Goal: Information Seeking & Learning: Learn about a topic

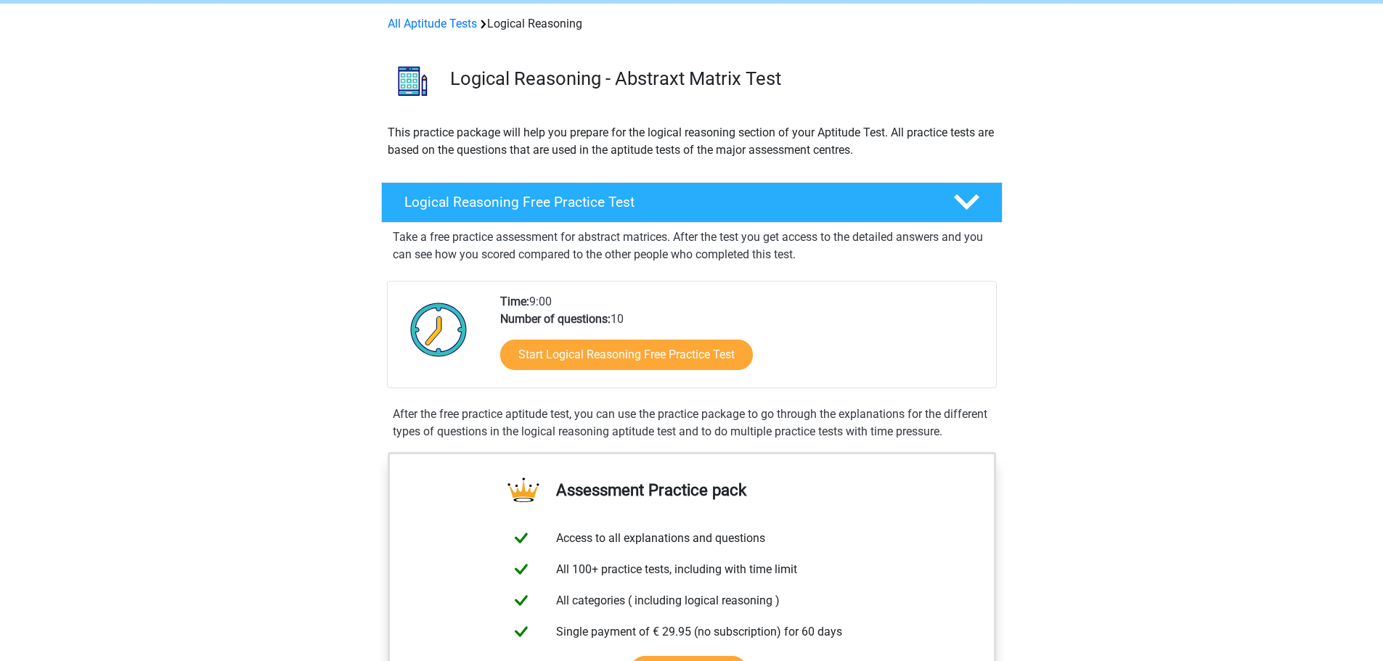
scroll to position [145, 0]
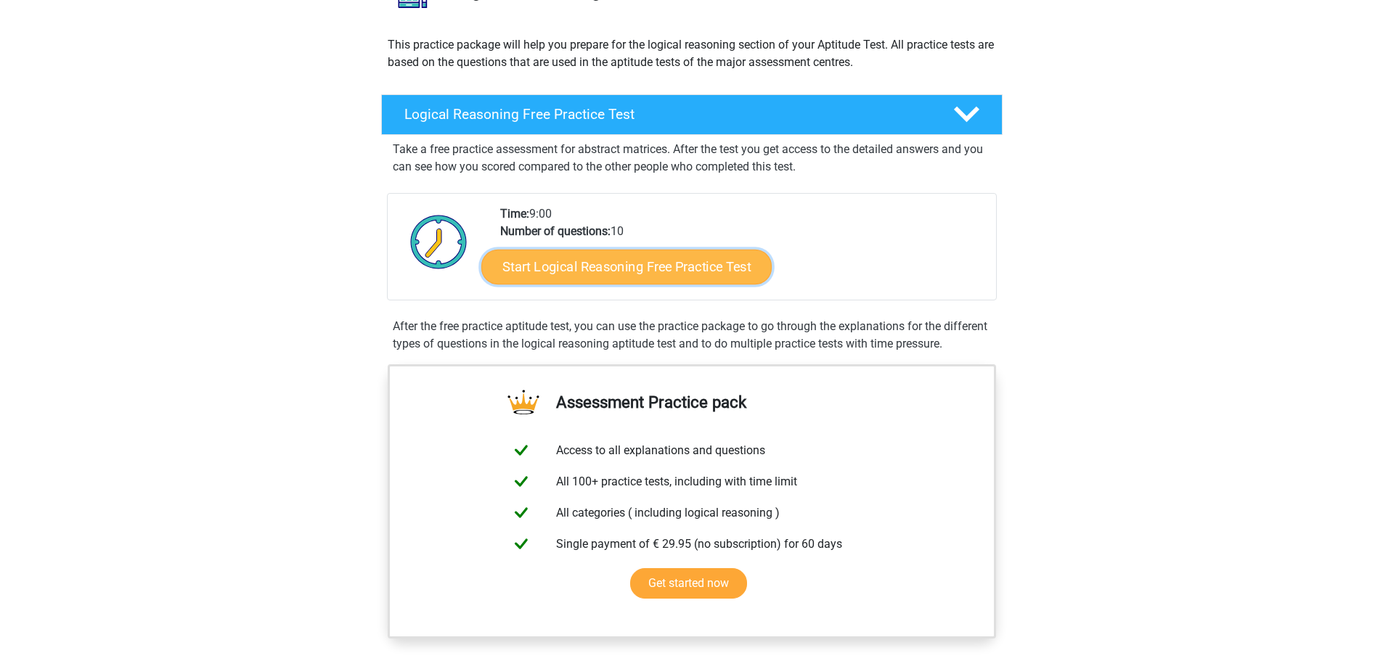
click at [627, 277] on link "Start Logical Reasoning Free Practice Test" at bounding box center [626, 266] width 290 height 35
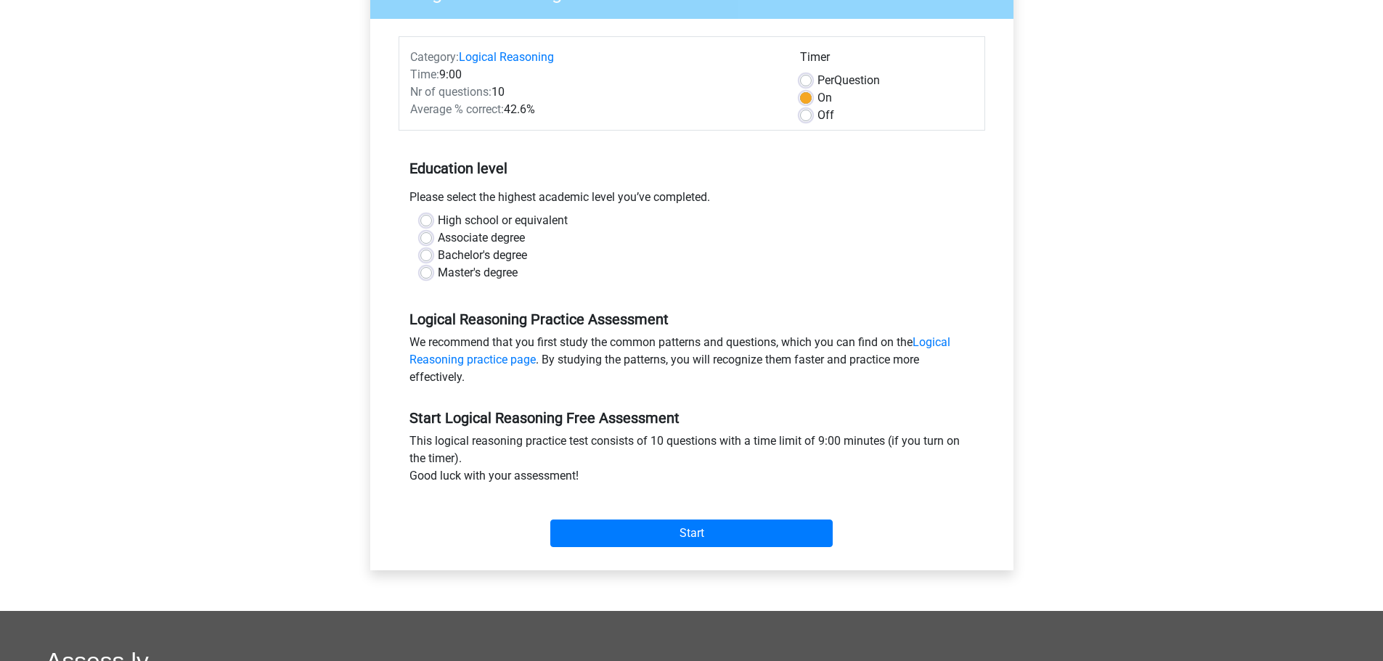
scroll to position [145, 0]
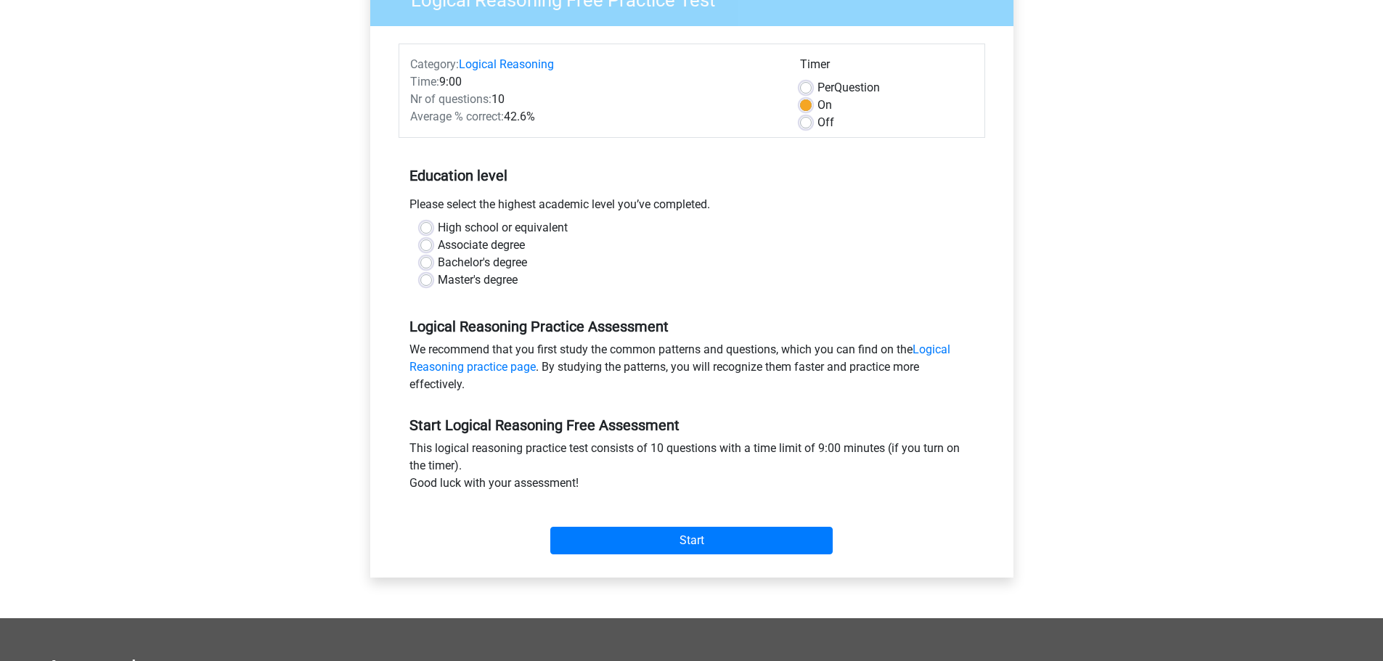
click at [479, 278] on label "Master's degree" at bounding box center [478, 280] width 80 height 17
click at [432, 278] on input "Master's degree" at bounding box center [426, 279] width 12 height 15
radio input "true"
click at [706, 538] on input "Start" at bounding box center [691, 541] width 282 height 28
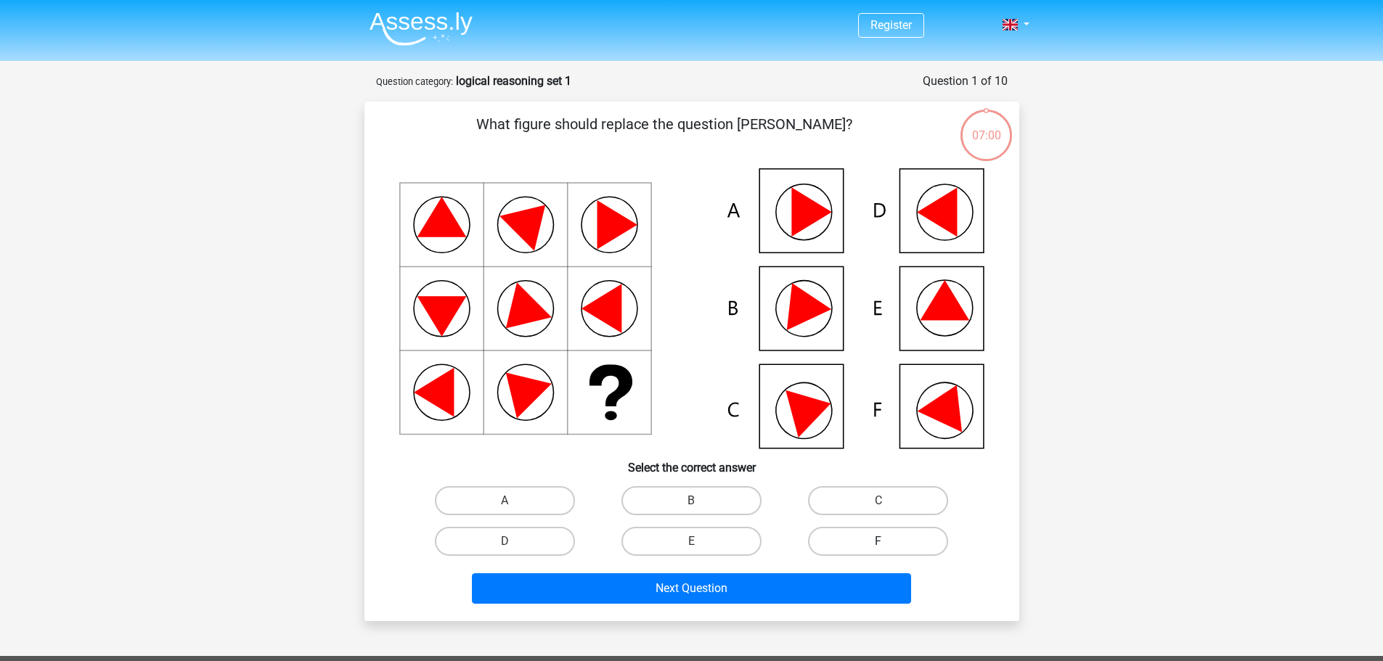
click at [863, 550] on label "F" at bounding box center [878, 541] width 140 height 29
click at [878, 550] on input "F" at bounding box center [882, 546] width 9 height 9
radio input "true"
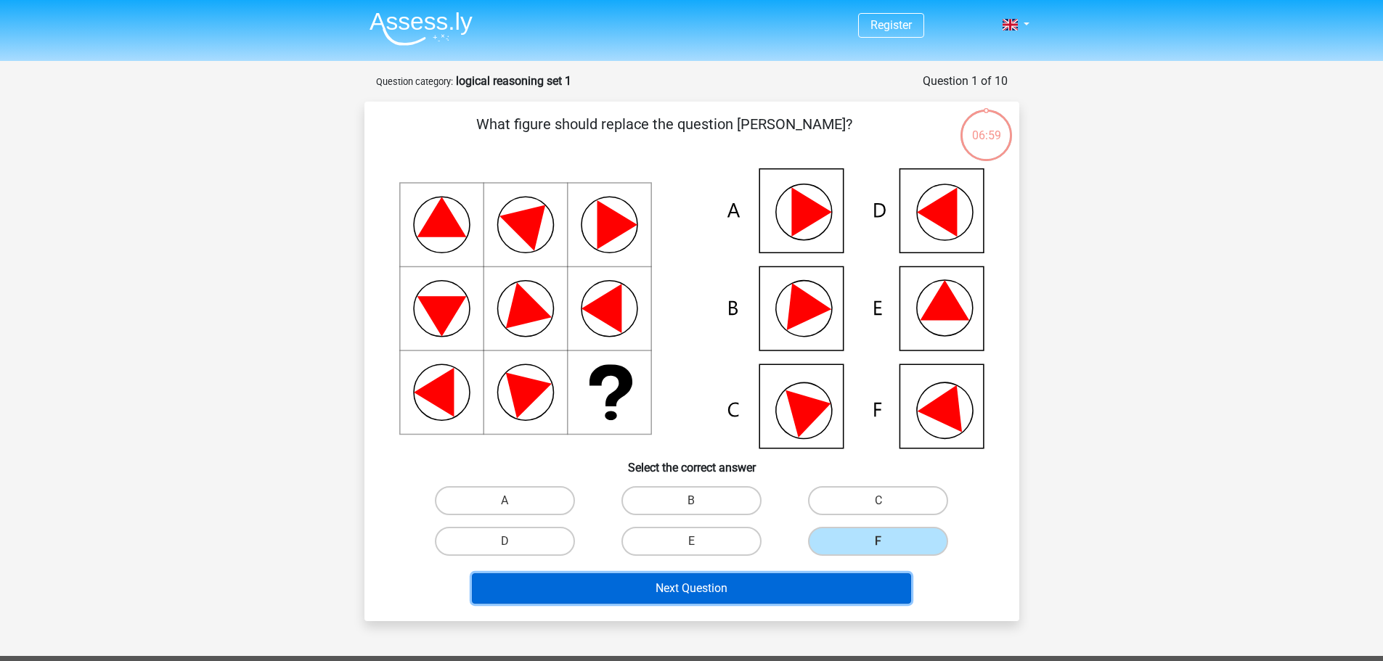
click at [762, 590] on button "Next Question" at bounding box center [691, 588] width 439 height 30
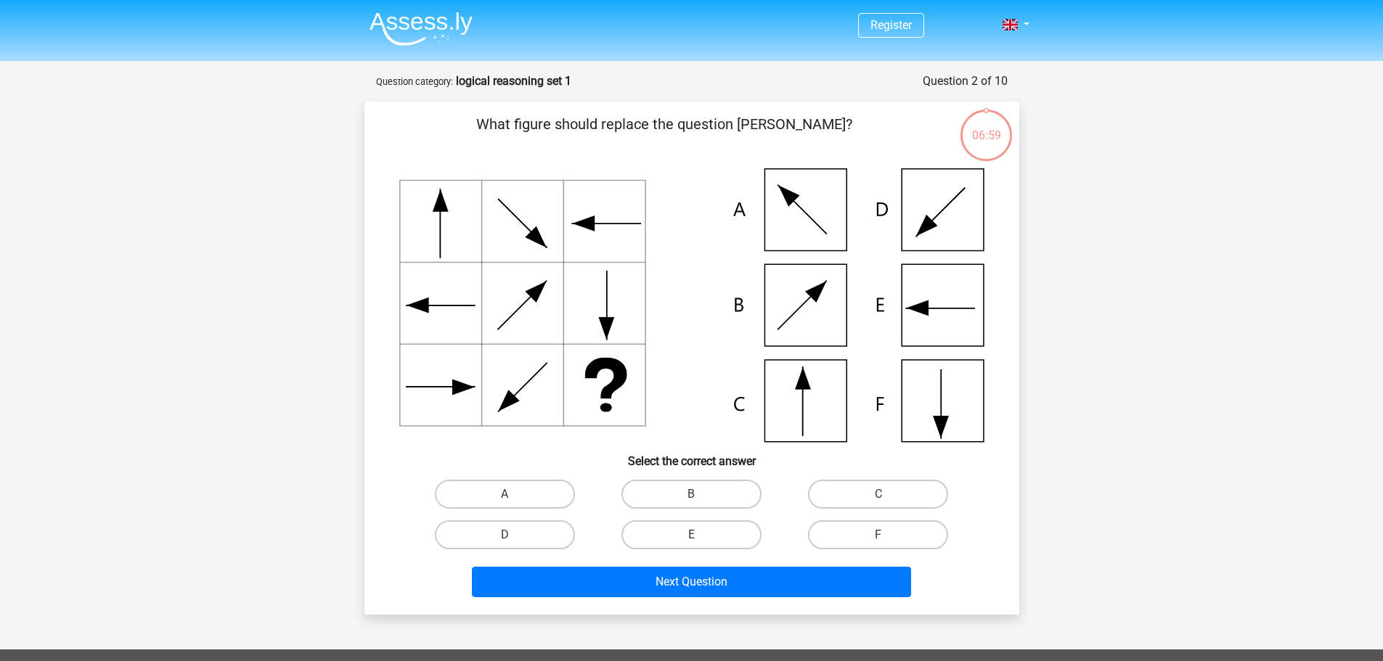
scroll to position [73, 0]
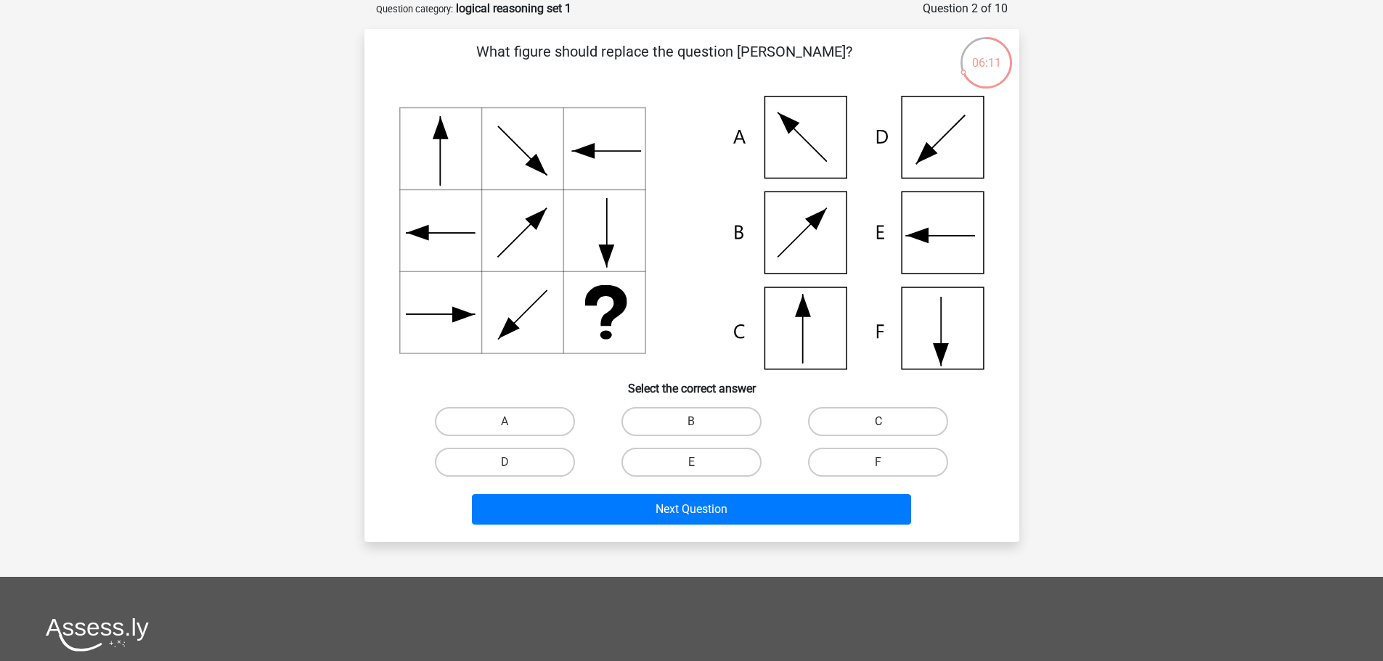
click at [897, 420] on label "C" at bounding box center [878, 421] width 140 height 29
click at [888, 422] on input "C" at bounding box center [882, 426] width 9 height 9
radio input "true"
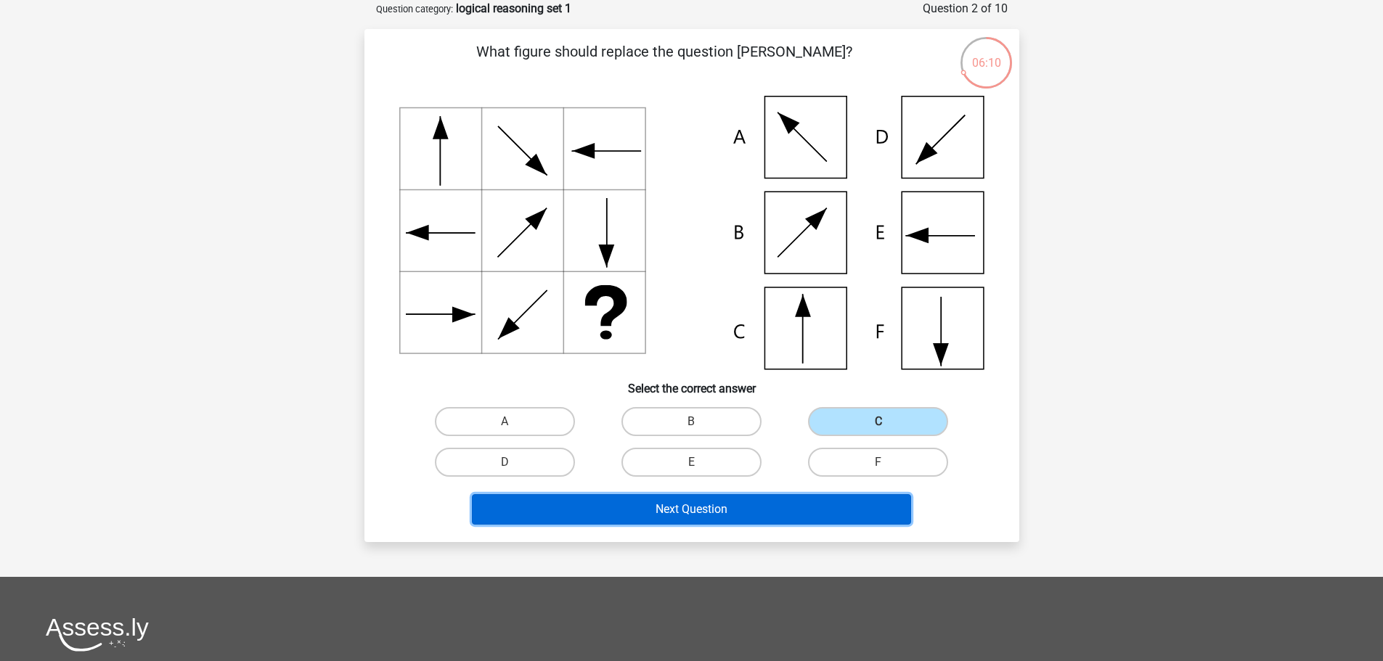
click at [719, 506] on button "Next Question" at bounding box center [691, 509] width 439 height 30
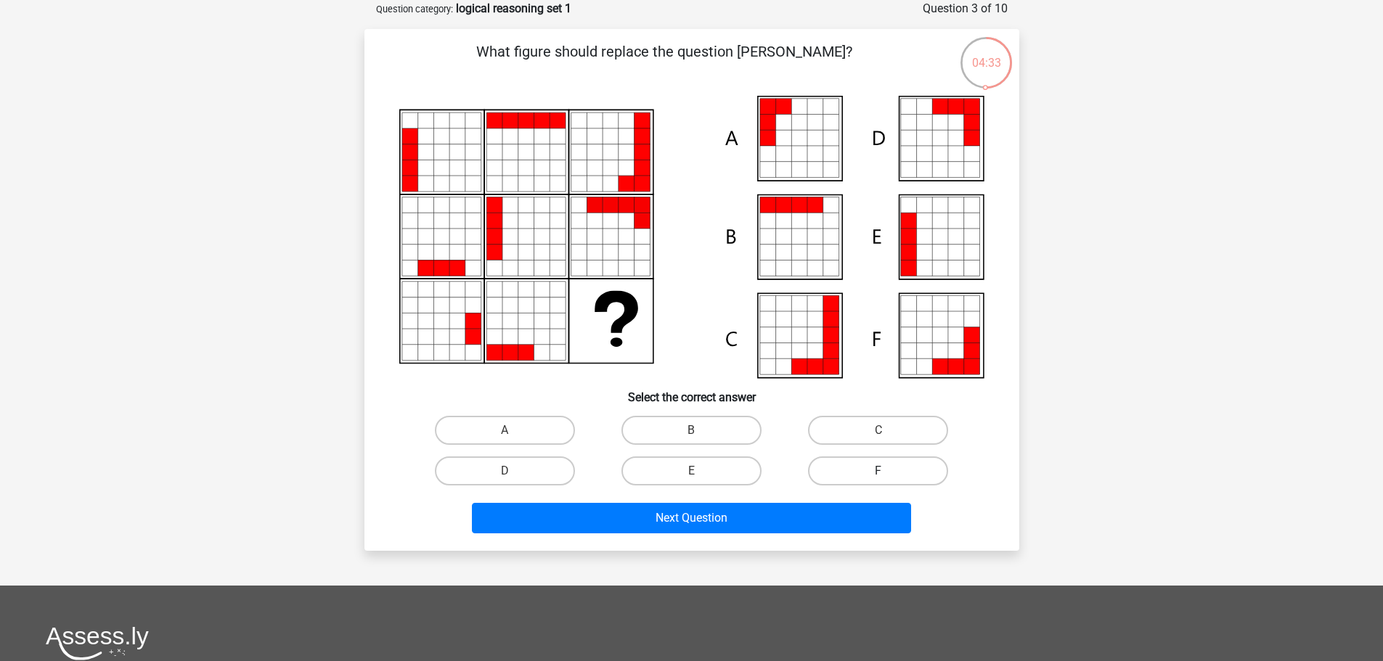
click at [873, 462] on label "F" at bounding box center [878, 471] width 140 height 29
click at [878, 471] on input "F" at bounding box center [882, 475] width 9 height 9
radio input "true"
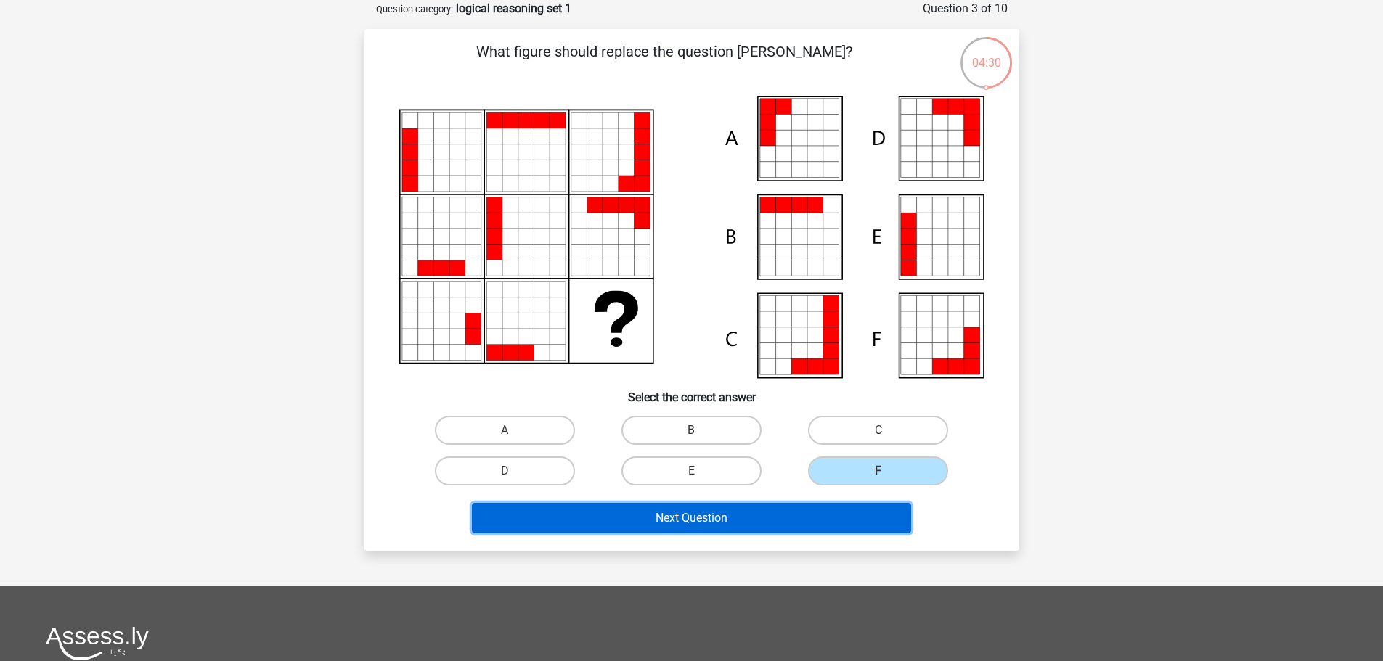
click at [728, 532] on button "Next Question" at bounding box center [691, 518] width 439 height 30
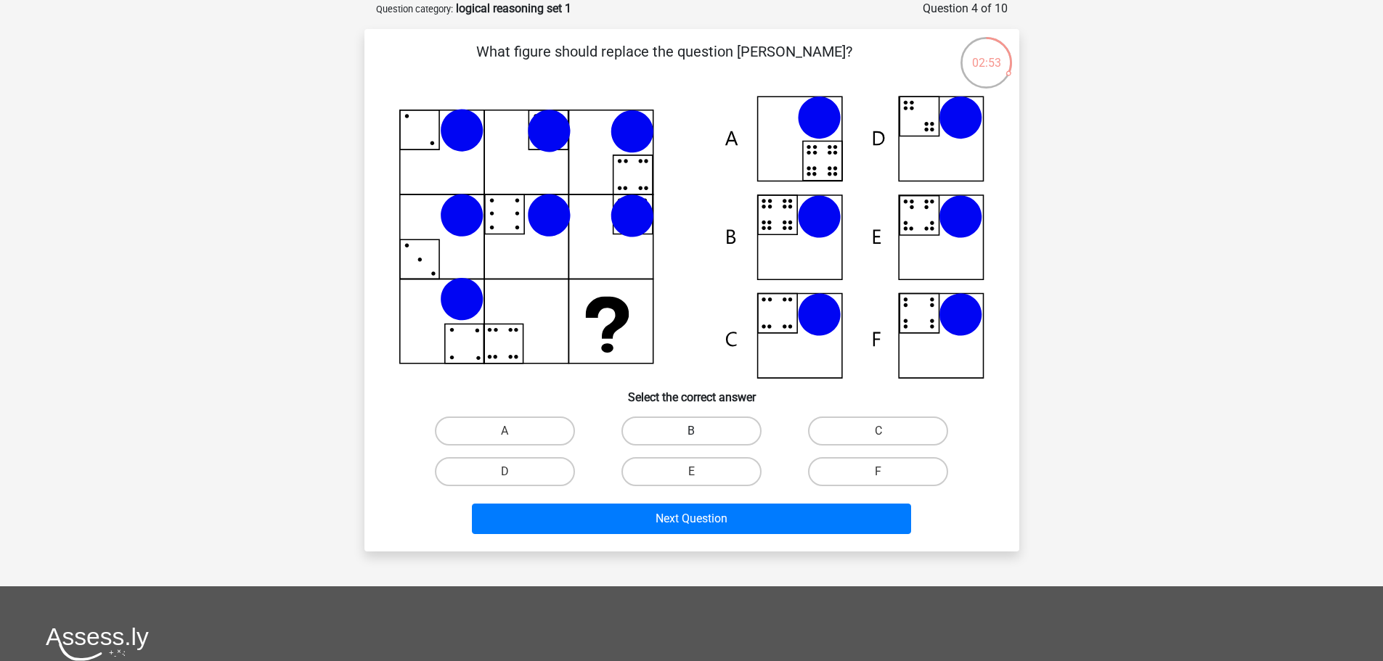
click at [711, 440] on label "B" at bounding box center [691, 431] width 140 height 29
click at [701, 440] on input "B" at bounding box center [695, 435] width 9 height 9
radio input "true"
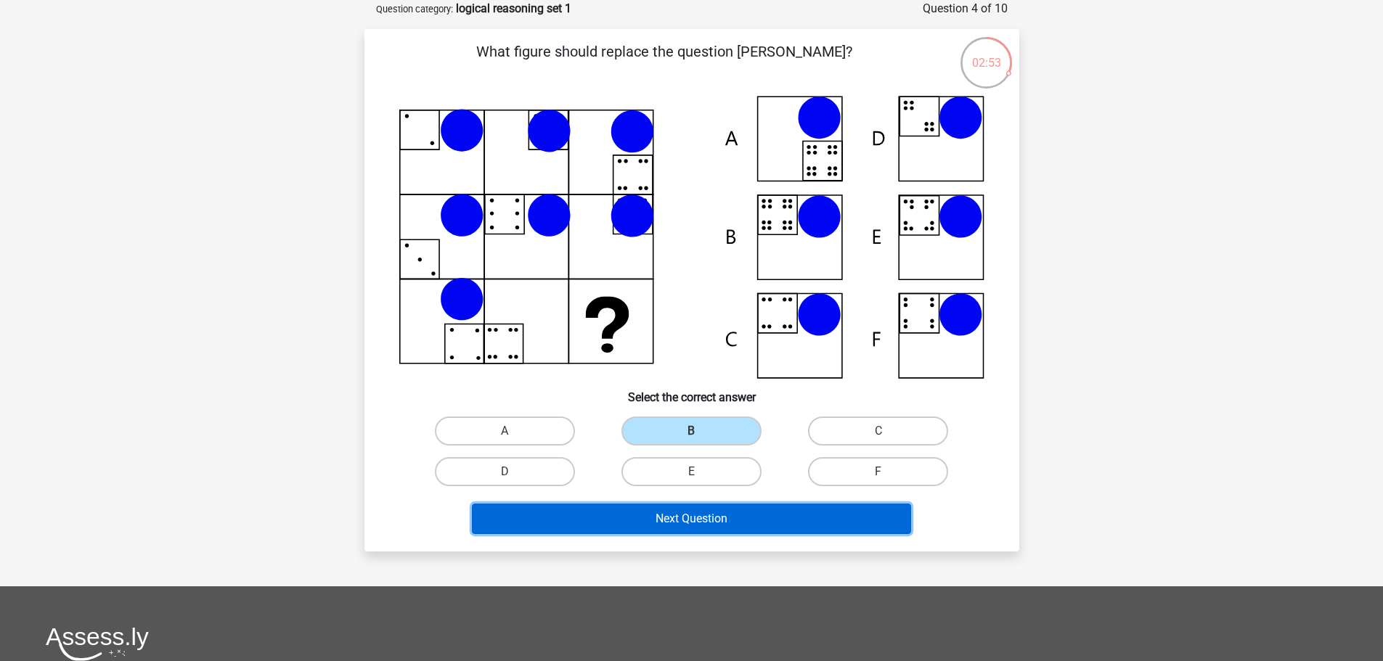
click at [741, 530] on button "Next Question" at bounding box center [691, 519] width 439 height 30
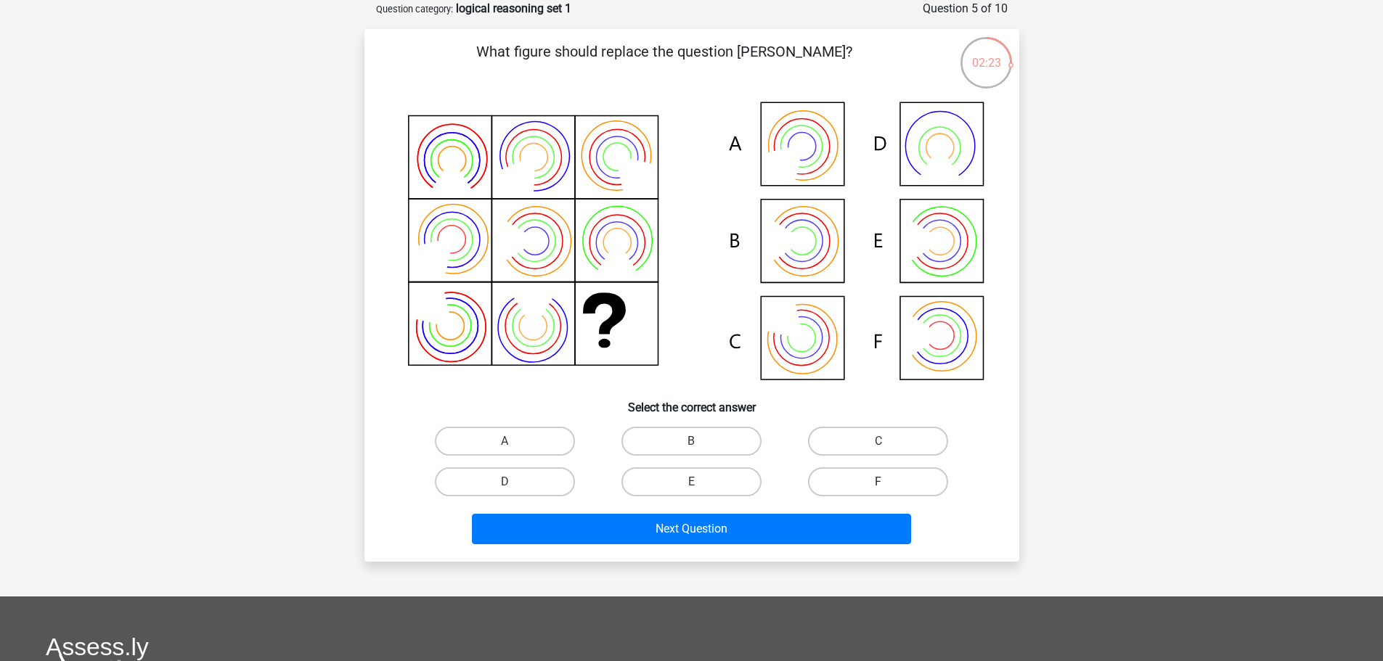
click at [914, 483] on label "F" at bounding box center [878, 482] width 140 height 29
click at [888, 483] on input "F" at bounding box center [882, 486] width 9 height 9
radio input "true"
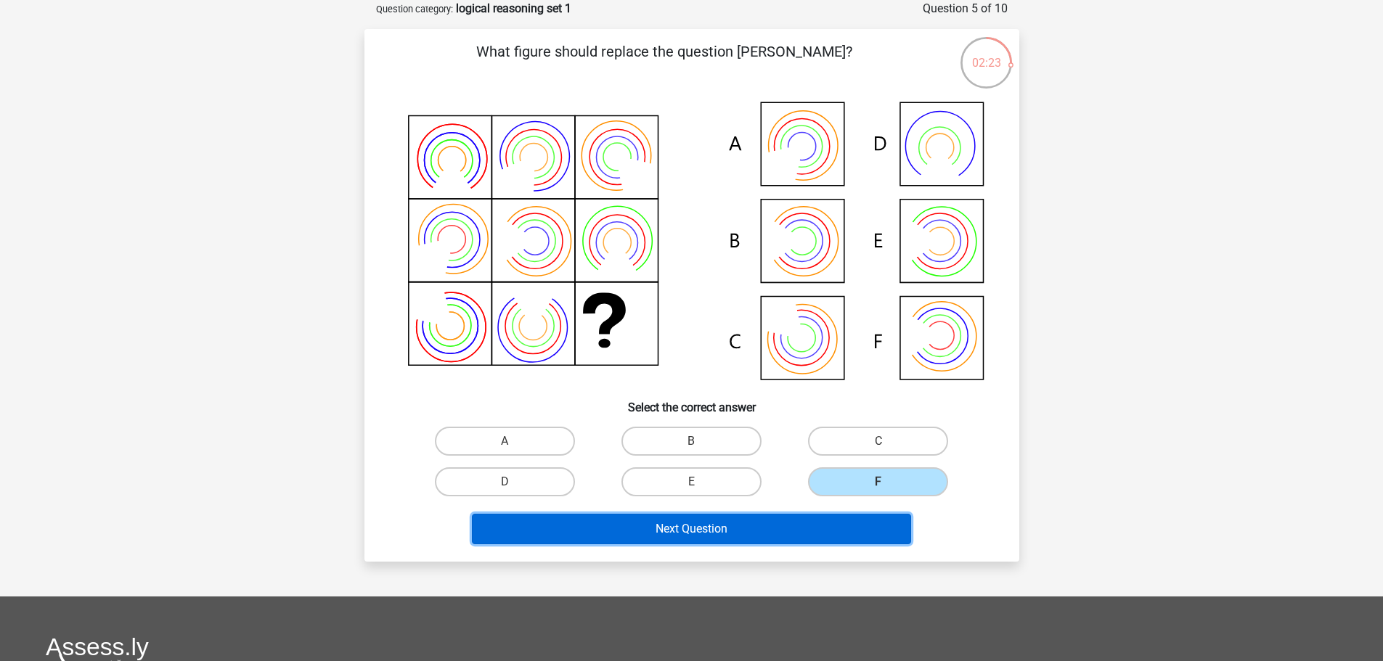
click at [823, 521] on button "Next Question" at bounding box center [691, 529] width 439 height 30
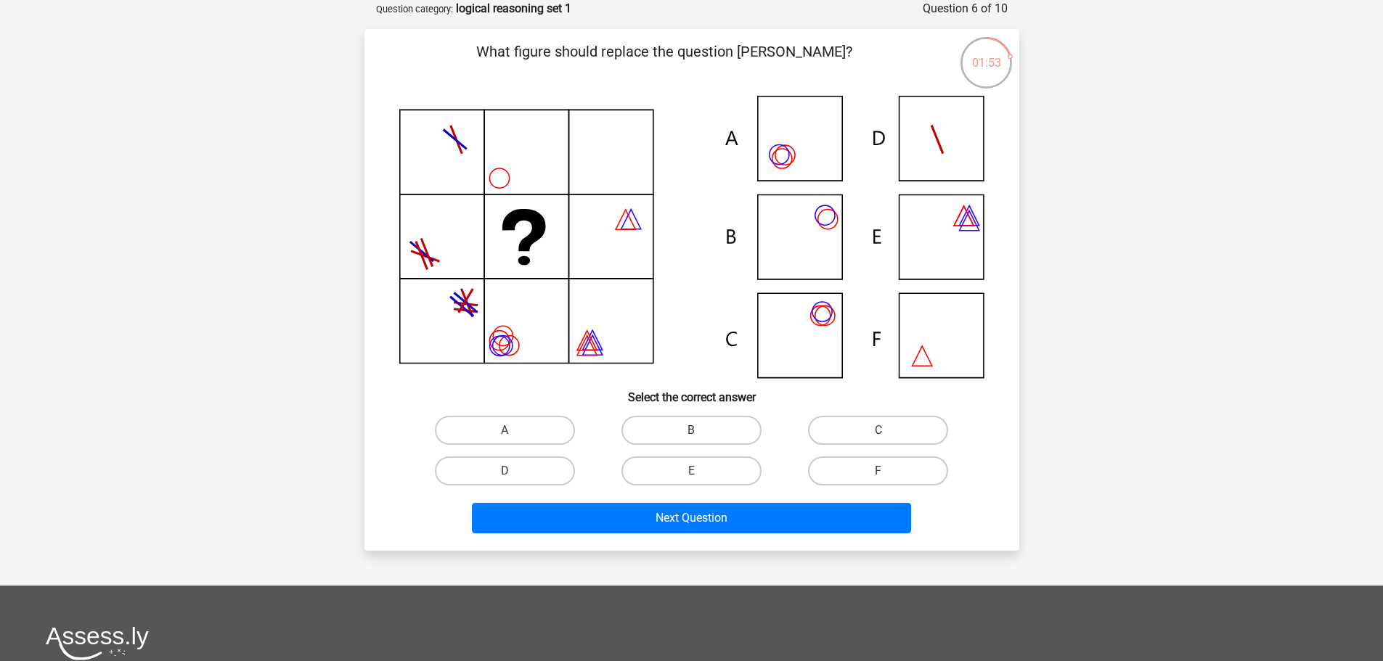
click at [698, 433] on input "B" at bounding box center [695, 434] width 9 height 9
radio input "true"
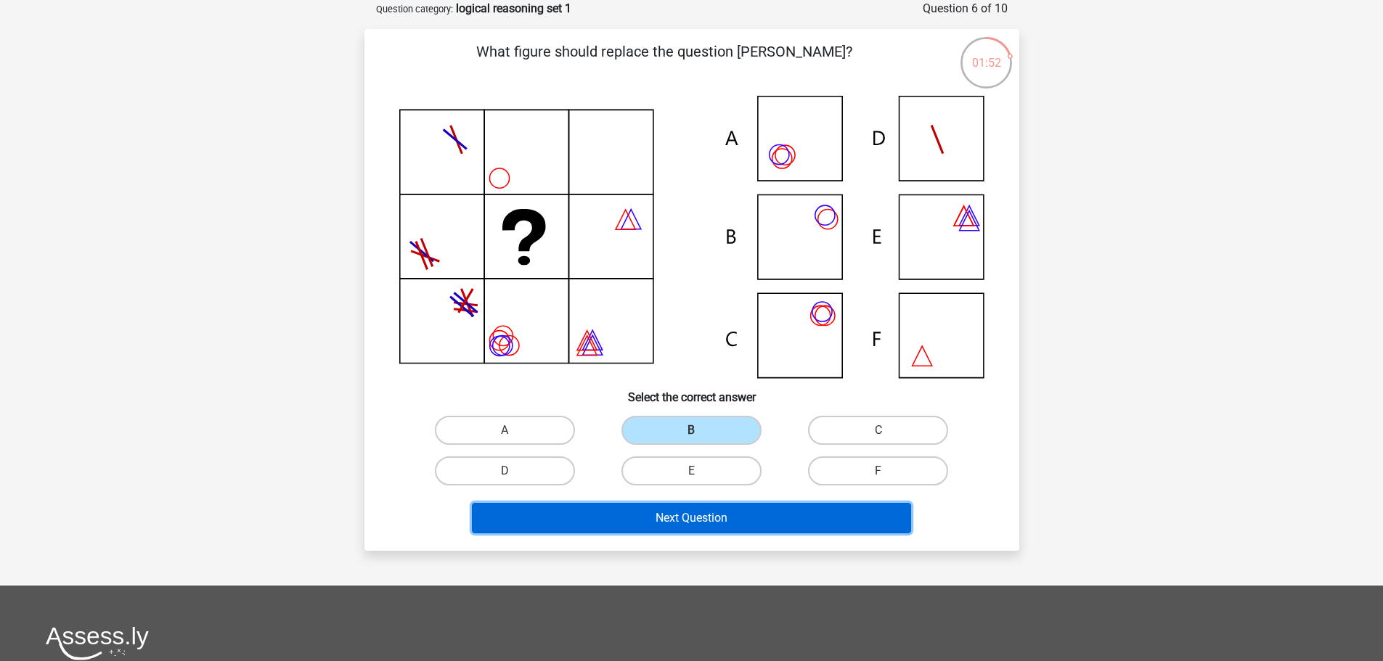
click at [695, 524] on button "Next Question" at bounding box center [691, 518] width 439 height 30
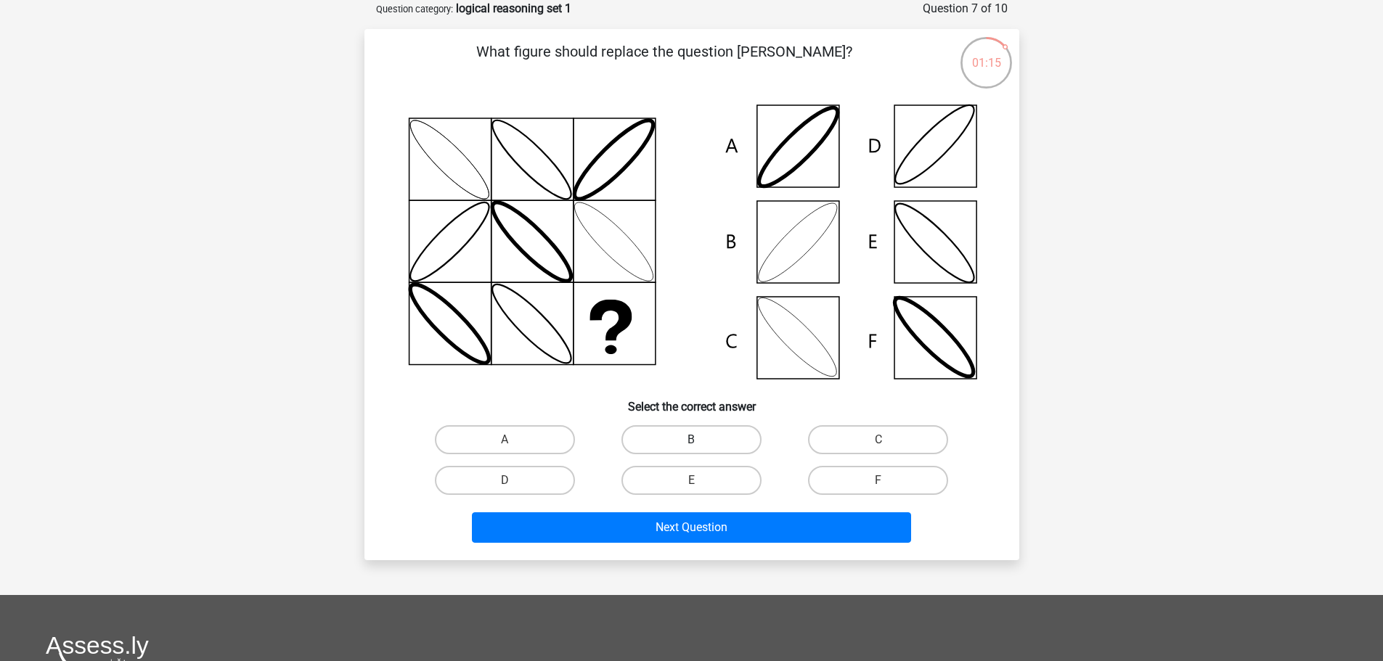
click at [722, 434] on label "B" at bounding box center [691, 439] width 140 height 29
click at [701, 440] on input "B" at bounding box center [695, 444] width 9 height 9
radio input "true"
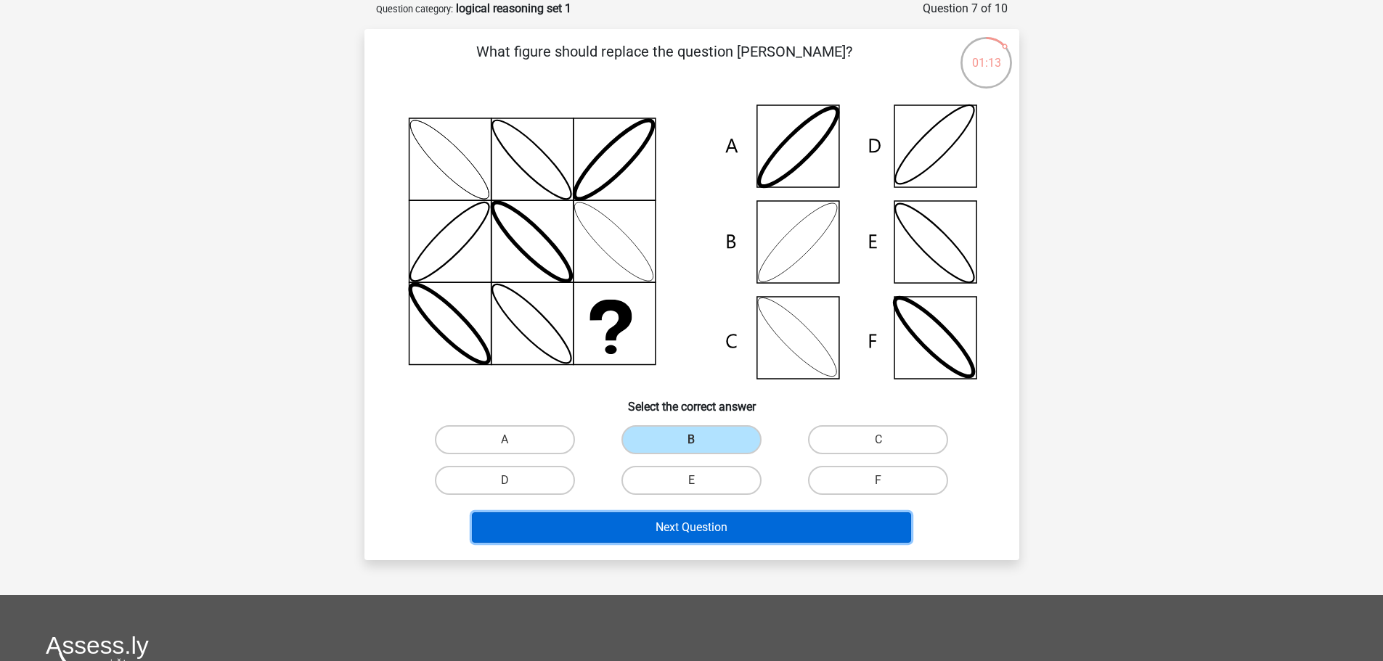
click at [733, 519] on button "Next Question" at bounding box center [691, 528] width 439 height 30
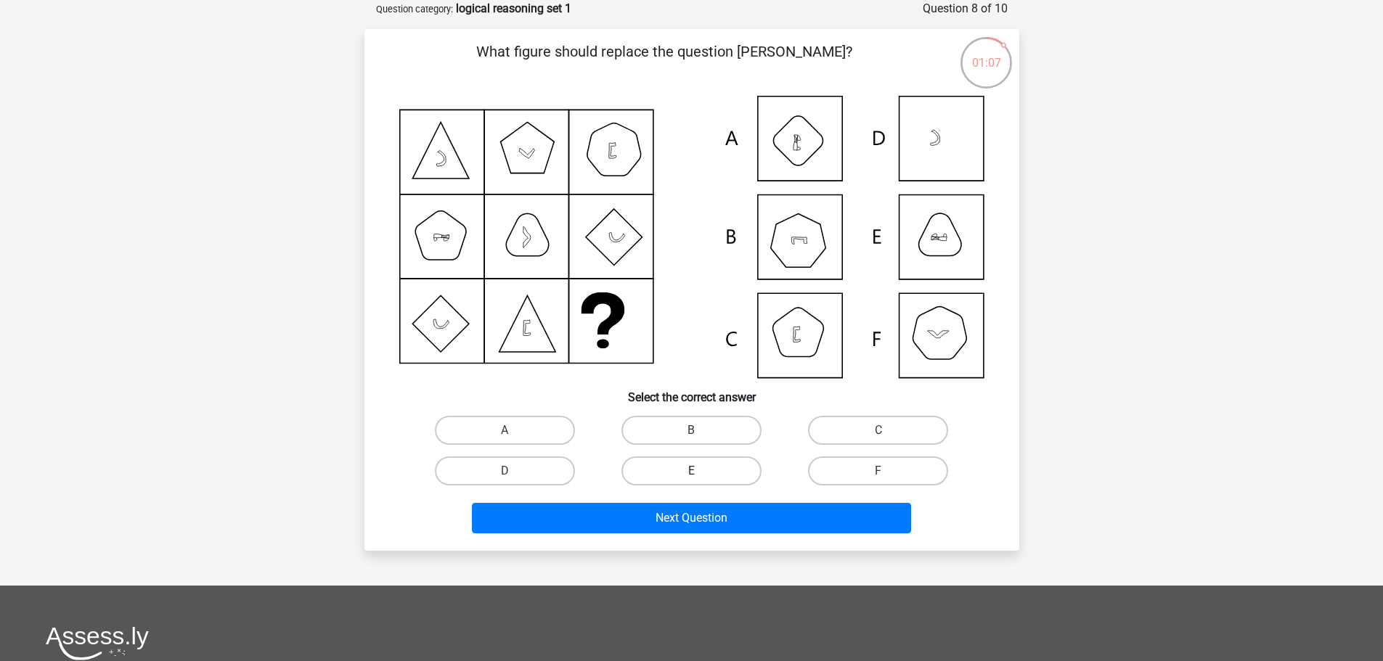
click at [708, 468] on label "E" at bounding box center [691, 471] width 140 height 29
click at [701, 471] on input "E" at bounding box center [695, 475] width 9 height 9
radio input "true"
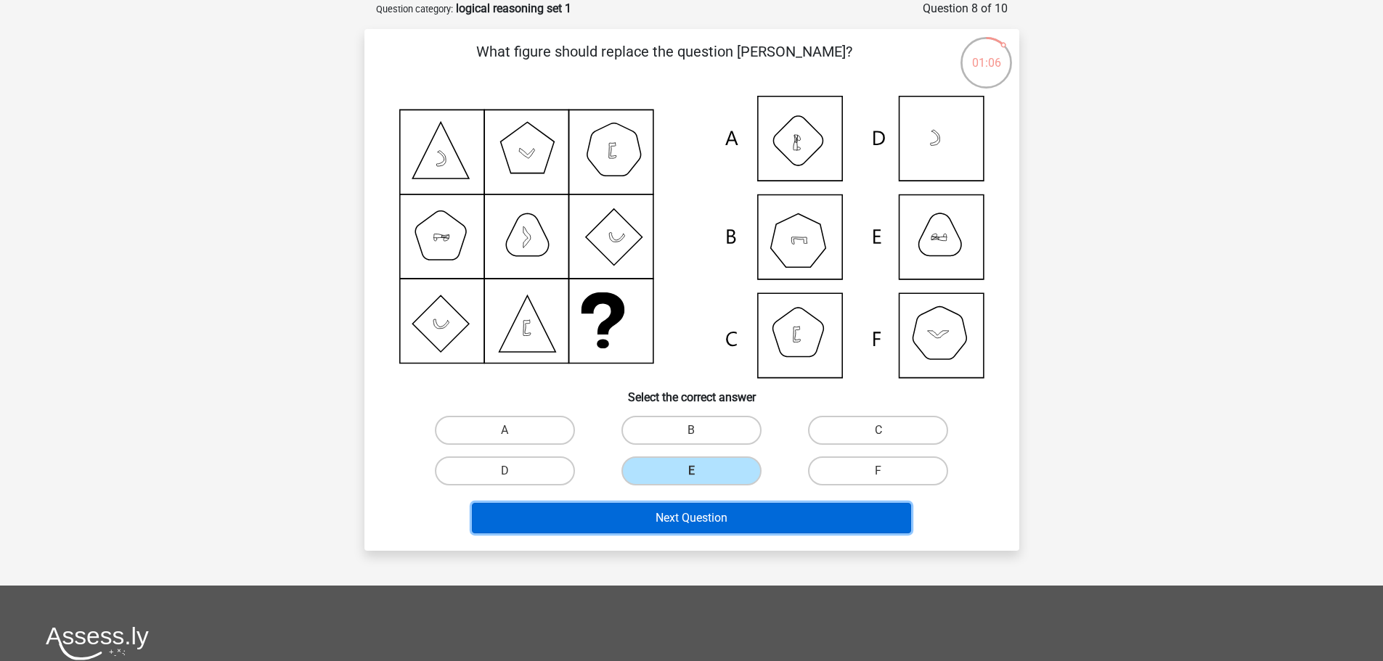
click at [740, 511] on button "Next Question" at bounding box center [691, 518] width 439 height 30
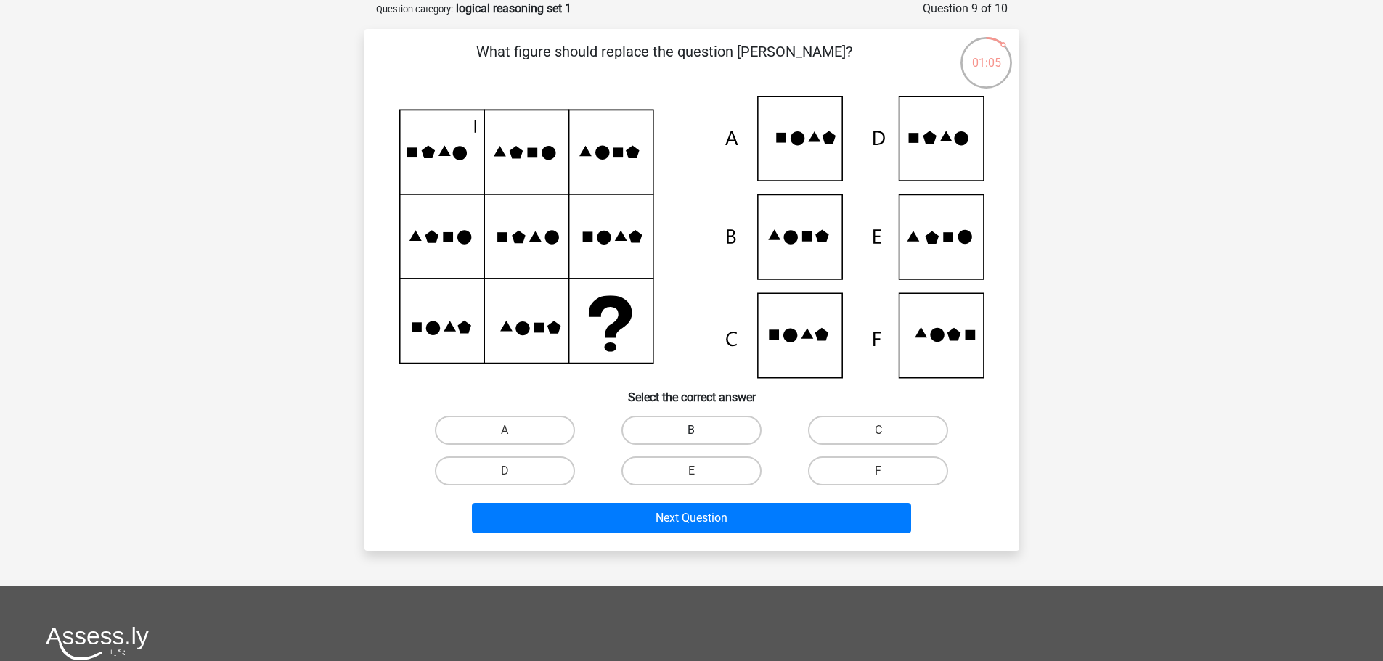
click at [740, 437] on label "B" at bounding box center [691, 430] width 140 height 29
click at [701, 437] on input "B" at bounding box center [695, 434] width 9 height 9
radio input "true"
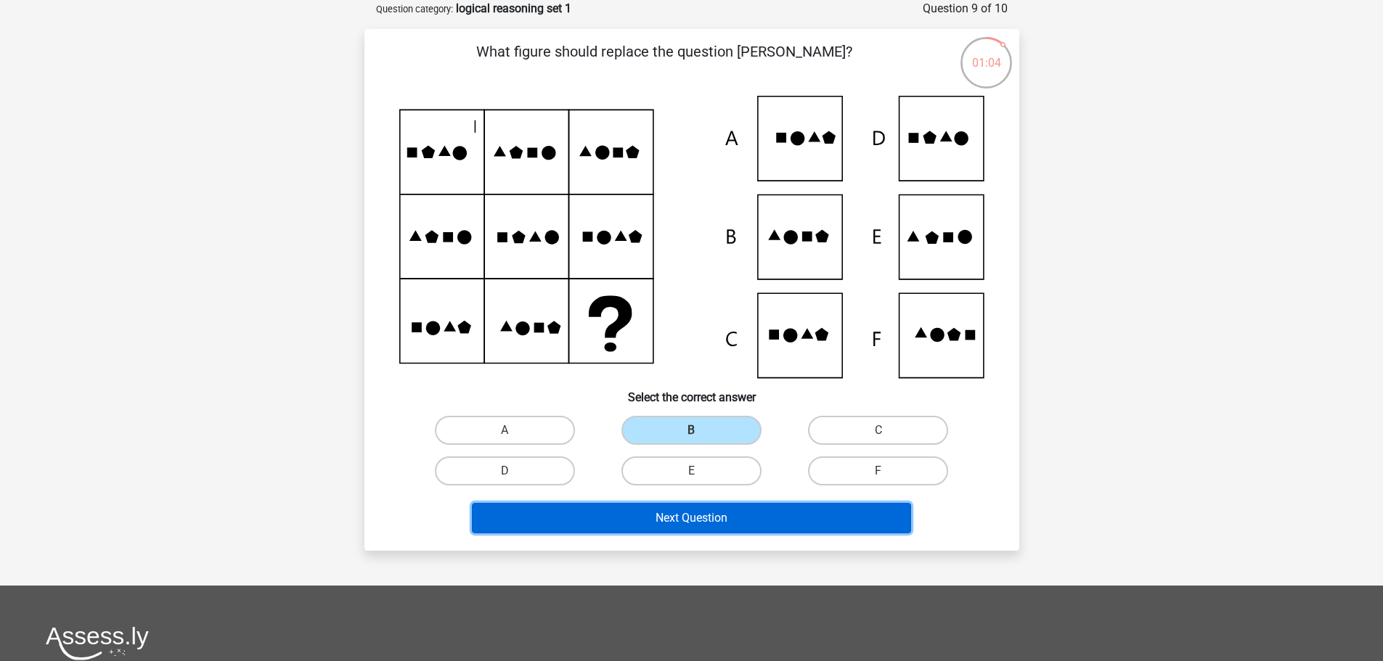
click at [747, 515] on button "Next Question" at bounding box center [691, 518] width 439 height 30
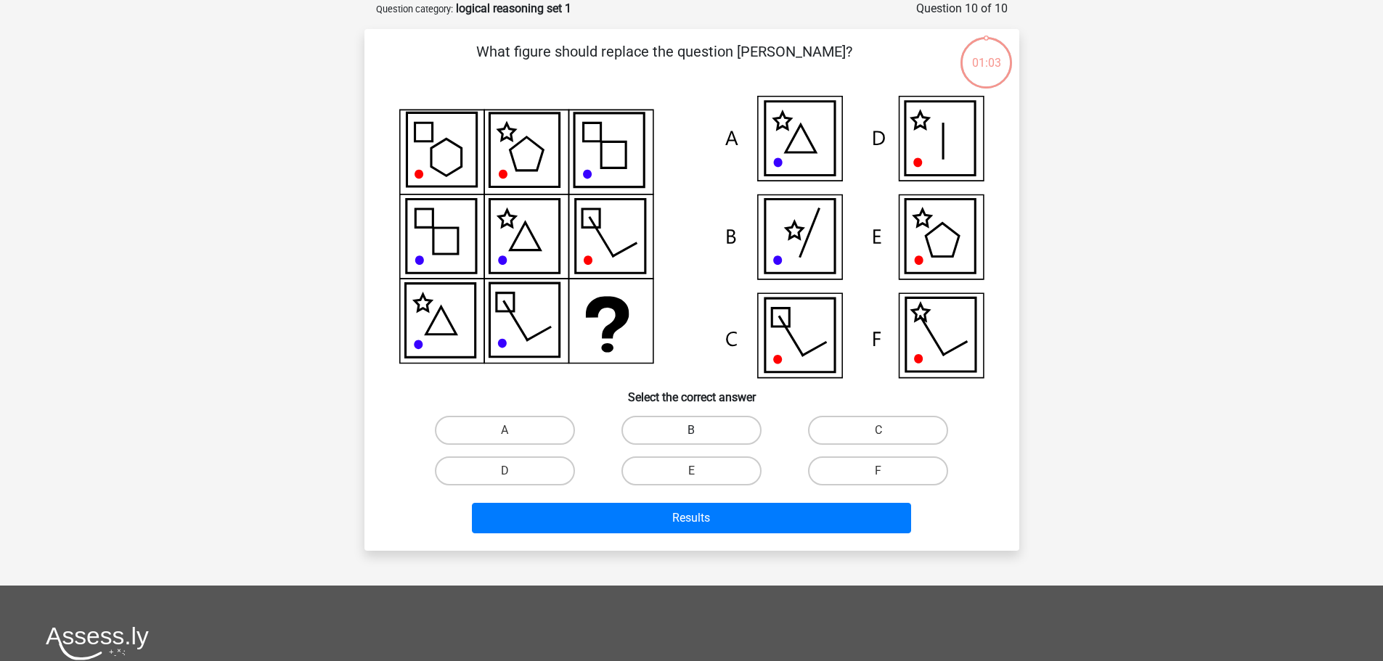
click at [736, 442] on label "B" at bounding box center [691, 430] width 140 height 29
click at [701, 440] on input "B" at bounding box center [695, 434] width 9 height 9
radio input "true"
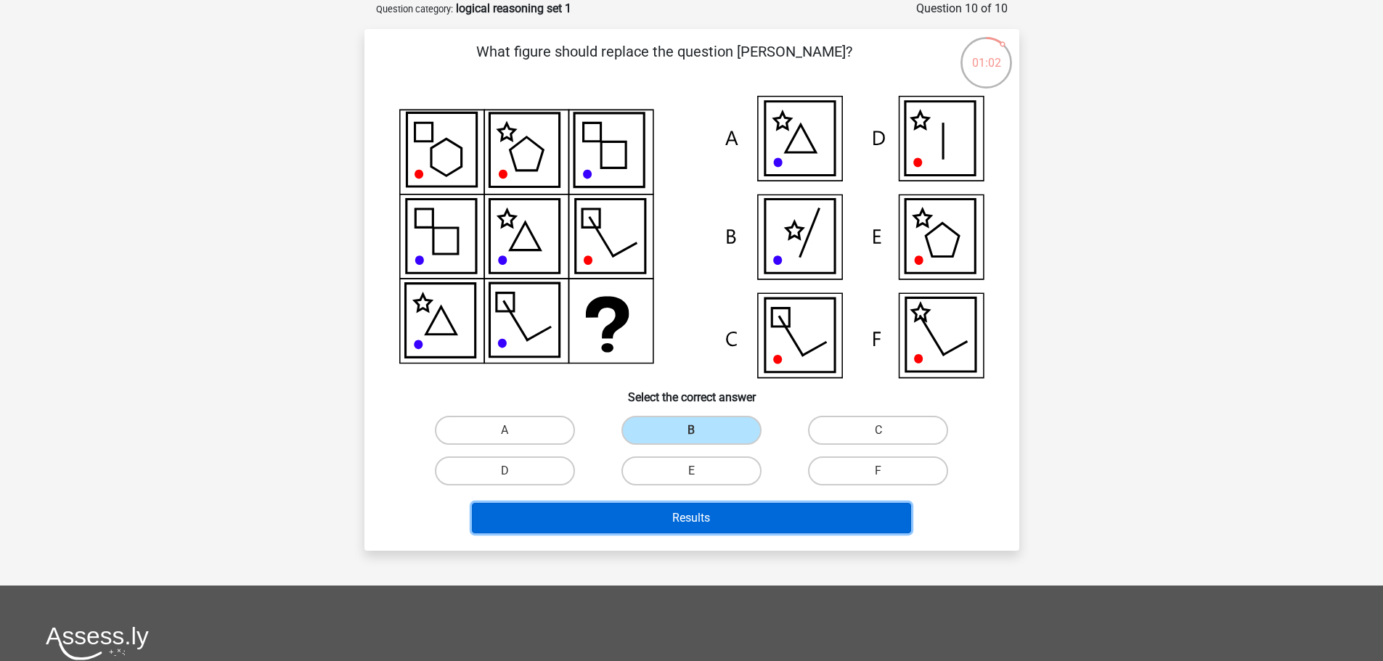
click at [734, 507] on button "Results" at bounding box center [691, 518] width 439 height 30
